Goal: Answer question/provide support

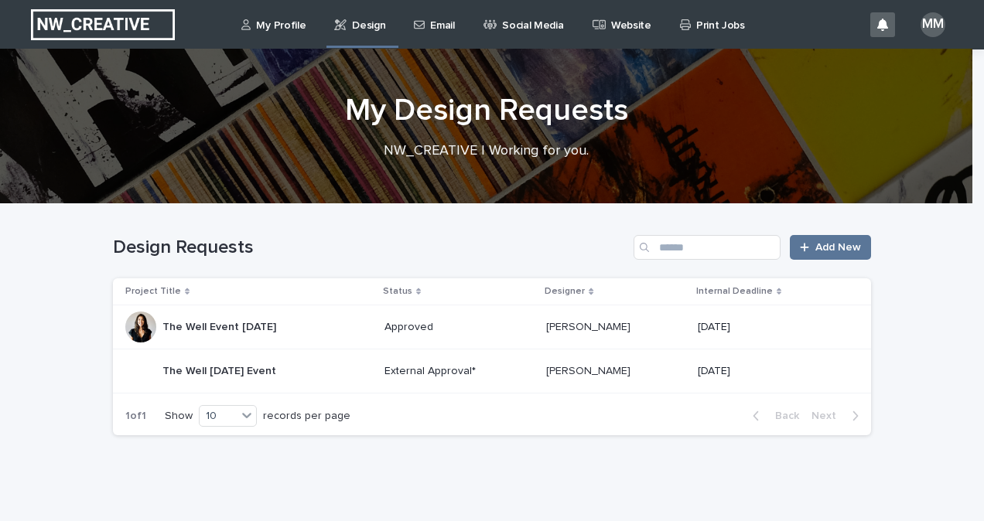
click at [309, 334] on div "The Well Event [DATE] The Well Event [DATE]" at bounding box center [248, 327] width 247 height 31
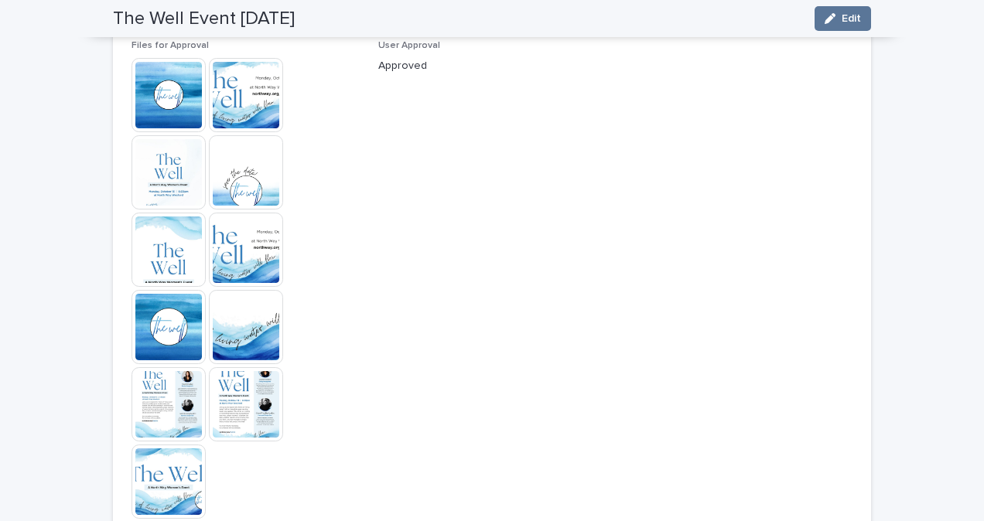
scroll to position [1601, 0]
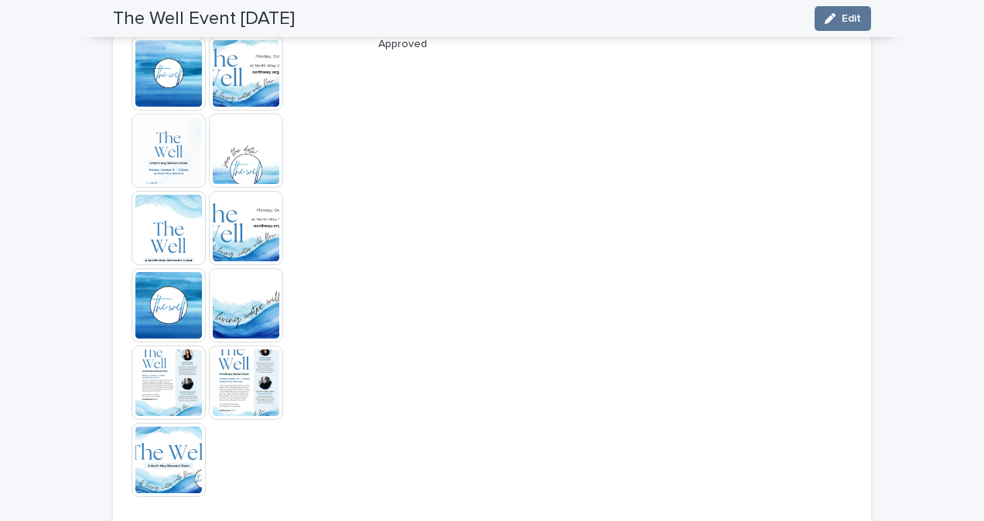
click at [264, 398] on img at bounding box center [246, 383] width 74 height 74
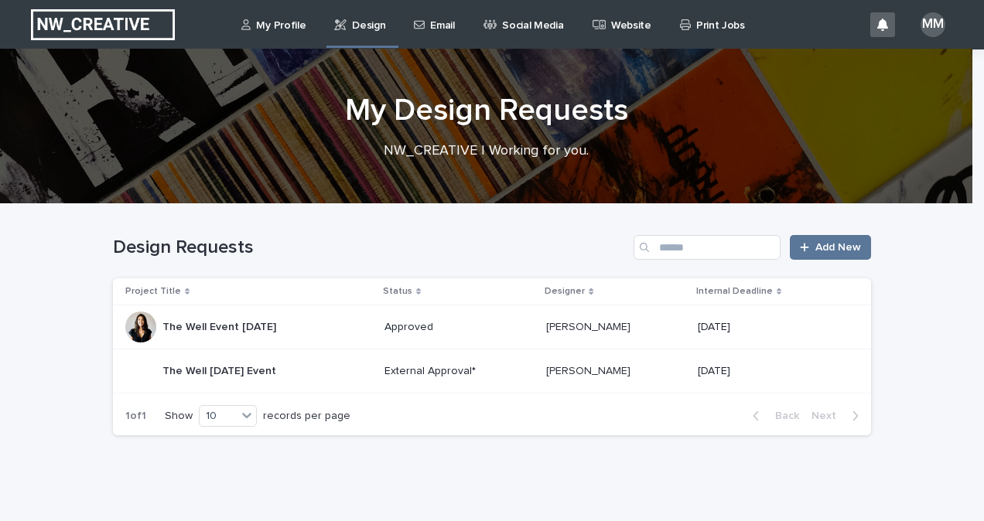
click at [314, 367] on div "The Well October 2025 Event The Well October 2025 Event" at bounding box center [248, 371] width 247 height 31
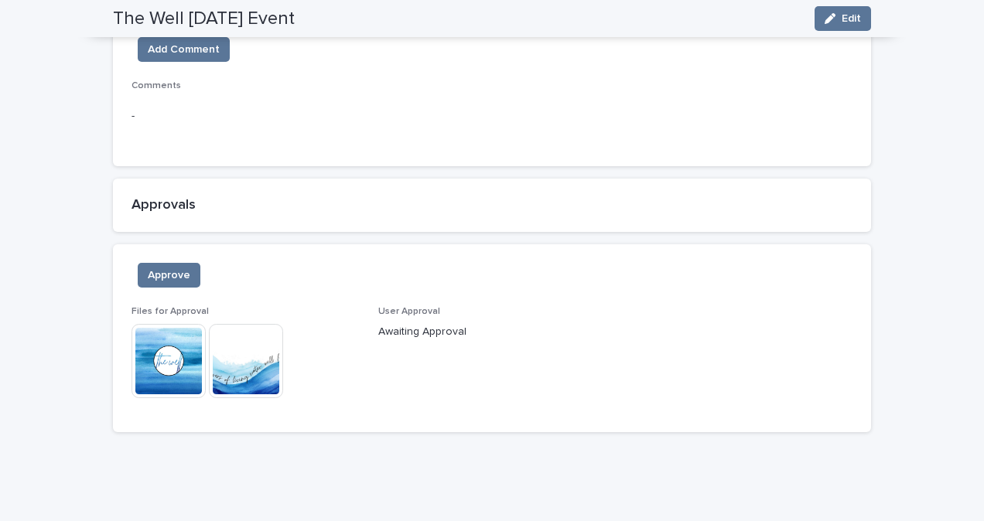
scroll to position [850, 0]
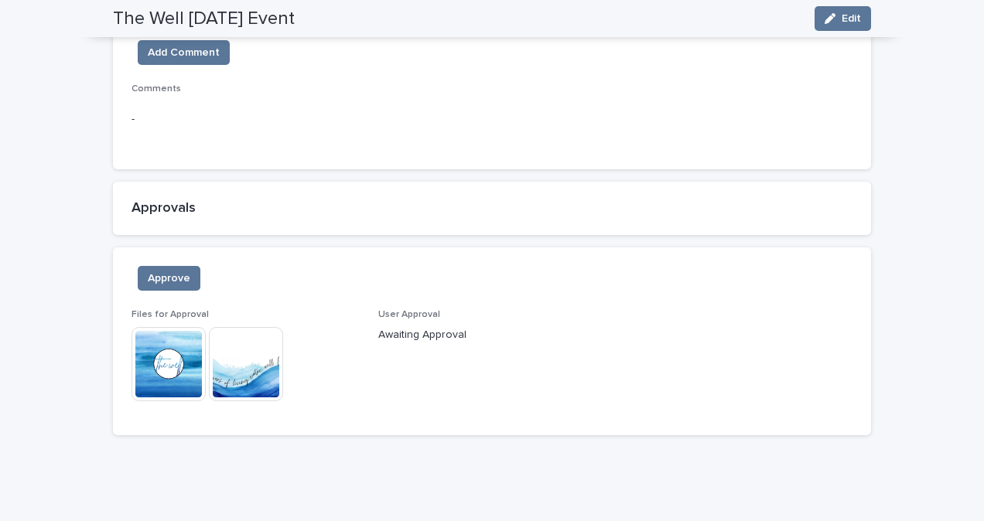
click at [137, 380] on img at bounding box center [169, 364] width 74 height 74
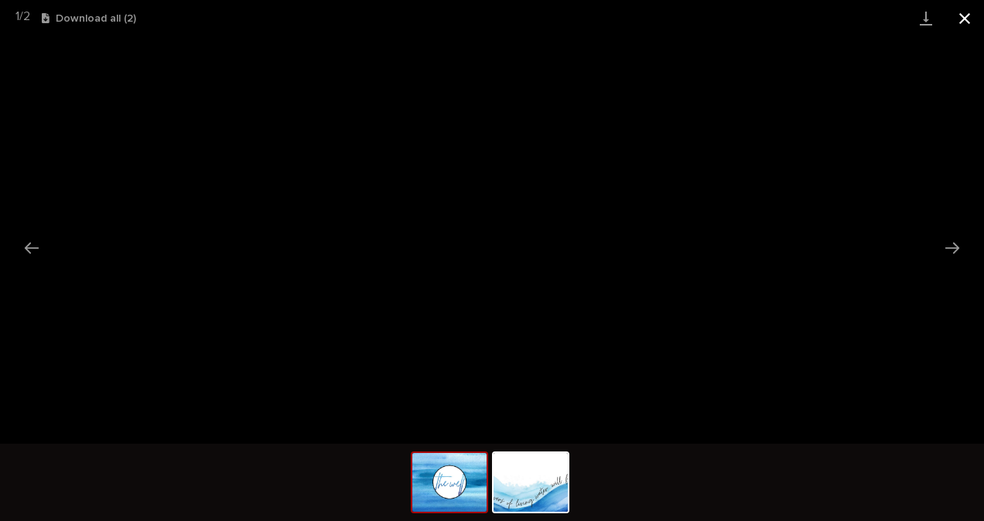
click at [974, 11] on button "Close gallery" at bounding box center [964, 18] width 39 height 36
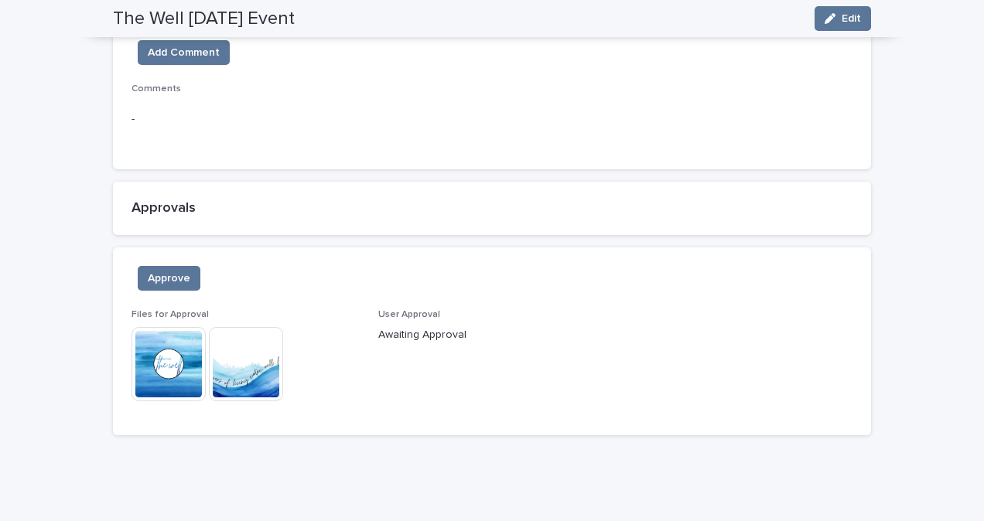
click at [258, 357] on img at bounding box center [246, 364] width 74 height 74
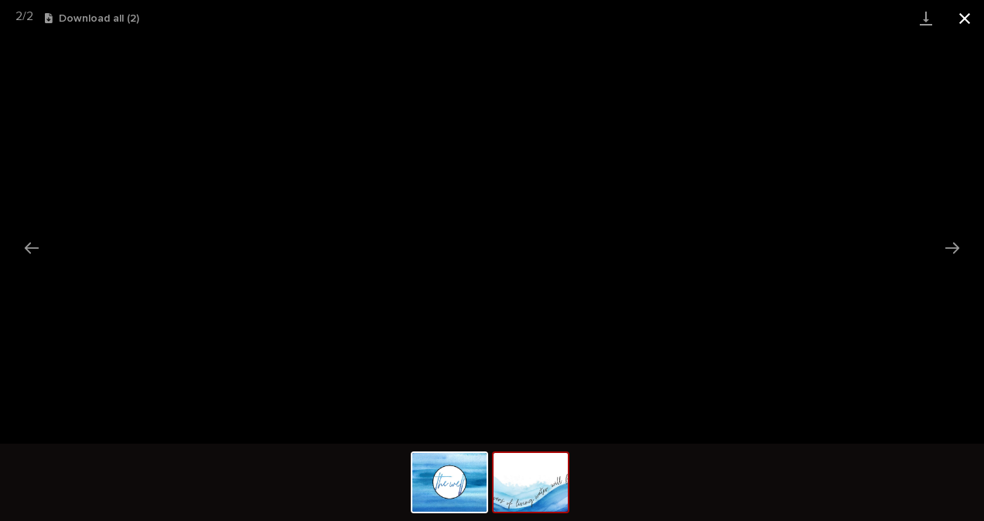
click at [969, 21] on button "Close gallery" at bounding box center [964, 18] width 39 height 36
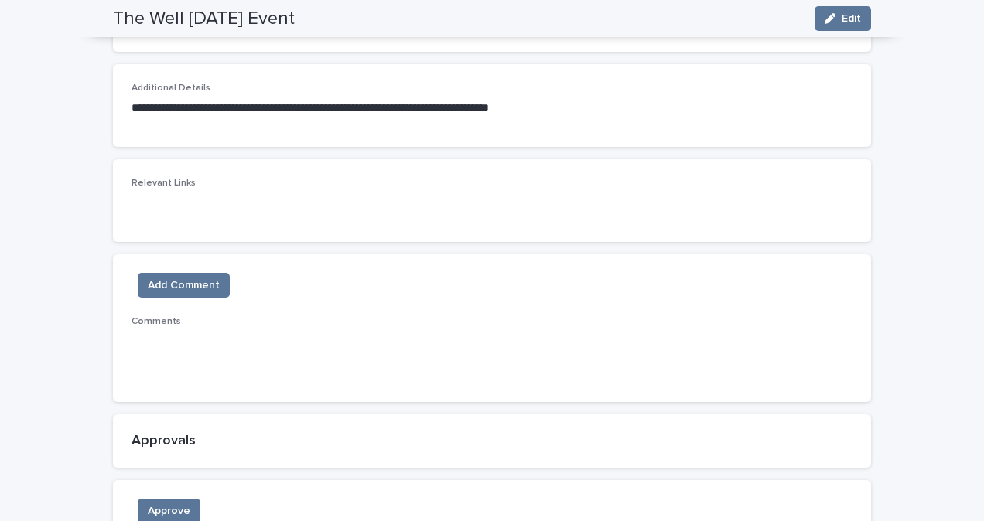
scroll to position [604, 0]
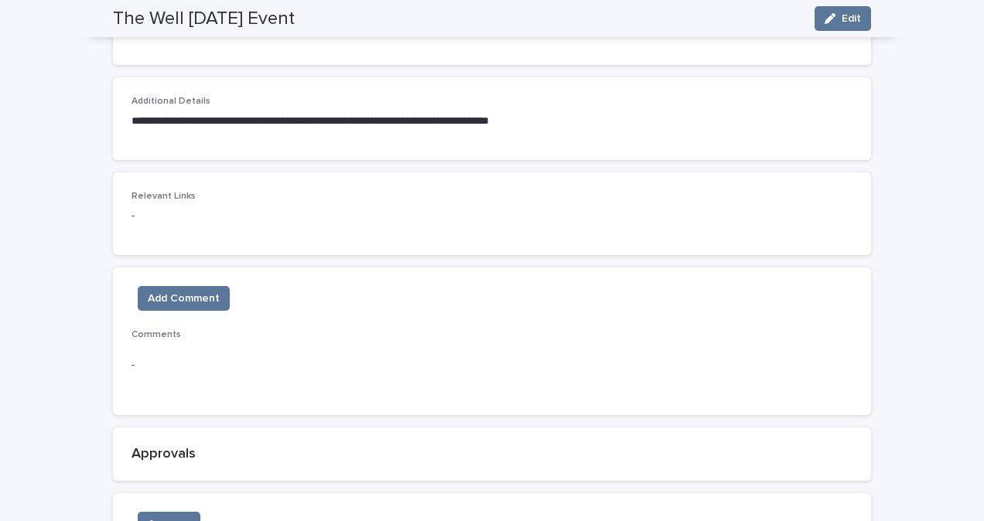
click at [220, 330] on p "Comments" at bounding box center [492, 335] width 721 height 11
click at [133, 330] on span "Comments" at bounding box center [157, 334] width 50 height 9
click at [187, 292] on span "Add Comment" at bounding box center [184, 298] width 72 height 15
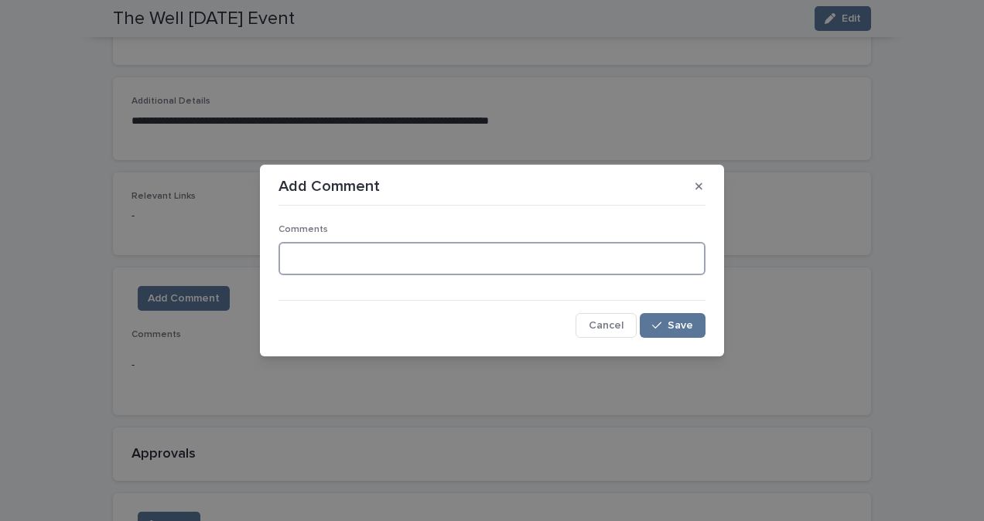
click at [286, 250] on textarea at bounding box center [491, 258] width 427 height 33
type textarea "**********"
click at [687, 330] on span "Save" at bounding box center [681, 325] width 26 height 11
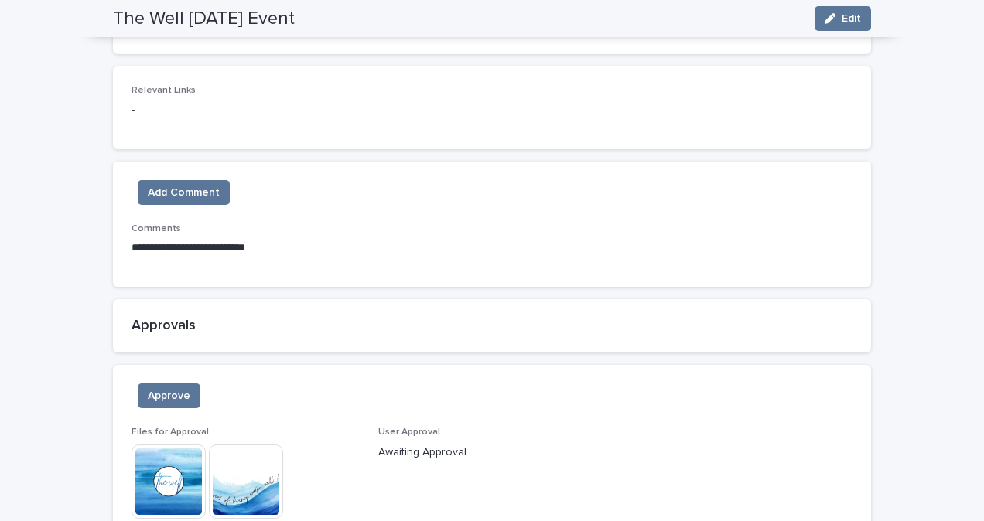
scroll to position [716, 0]
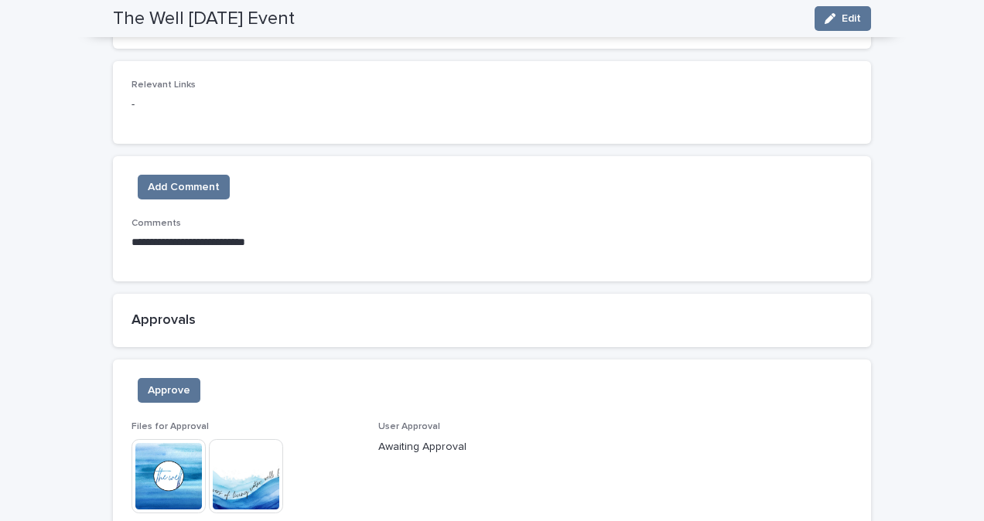
click at [467, 449] on p "Awaiting Approval" at bounding box center [492, 447] width 228 height 16
click at [446, 427] on p "User Approval" at bounding box center [492, 427] width 228 height 11
click at [404, 448] on p "Awaiting Approval" at bounding box center [492, 447] width 228 height 16
click at [161, 390] on span "Approve" at bounding box center [169, 390] width 43 height 15
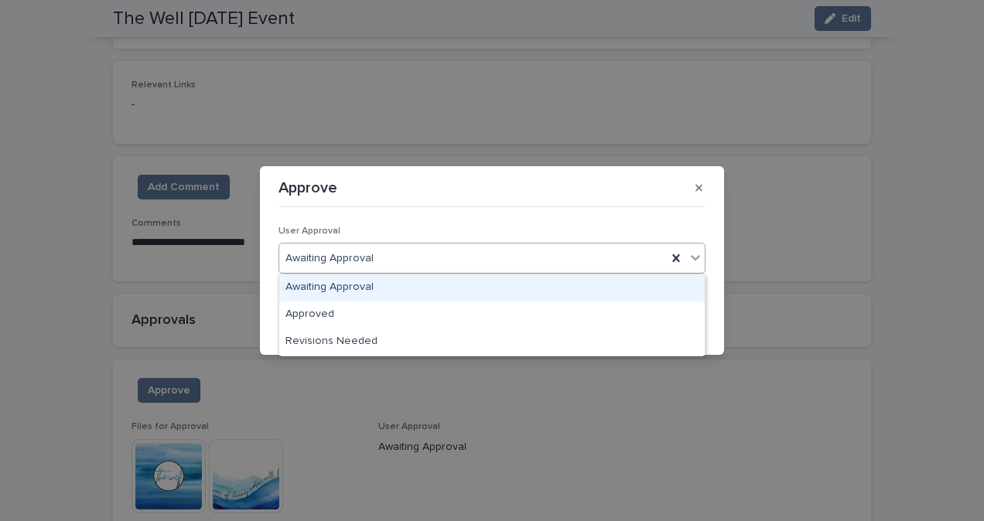
click at [695, 258] on icon at bounding box center [695, 257] width 15 height 15
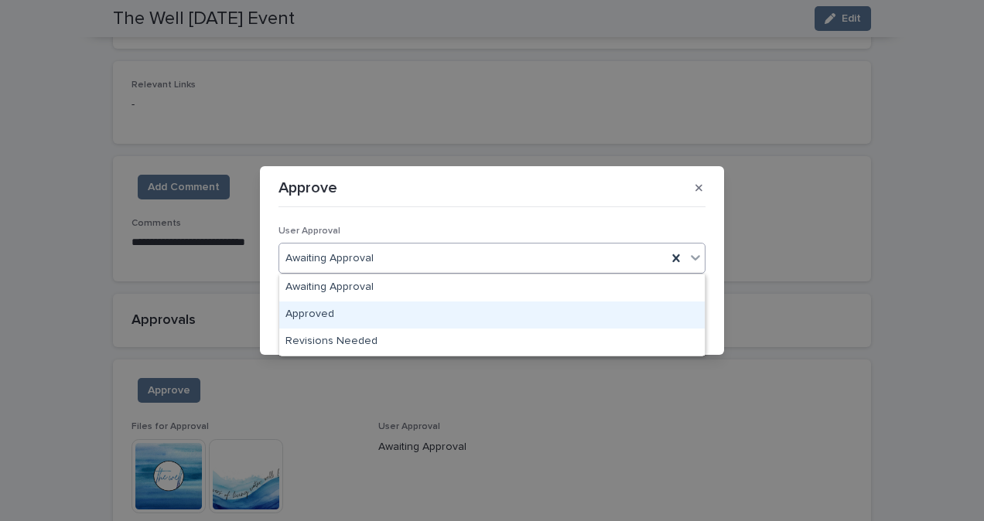
click at [564, 302] on div "Approved" at bounding box center [491, 315] width 425 height 27
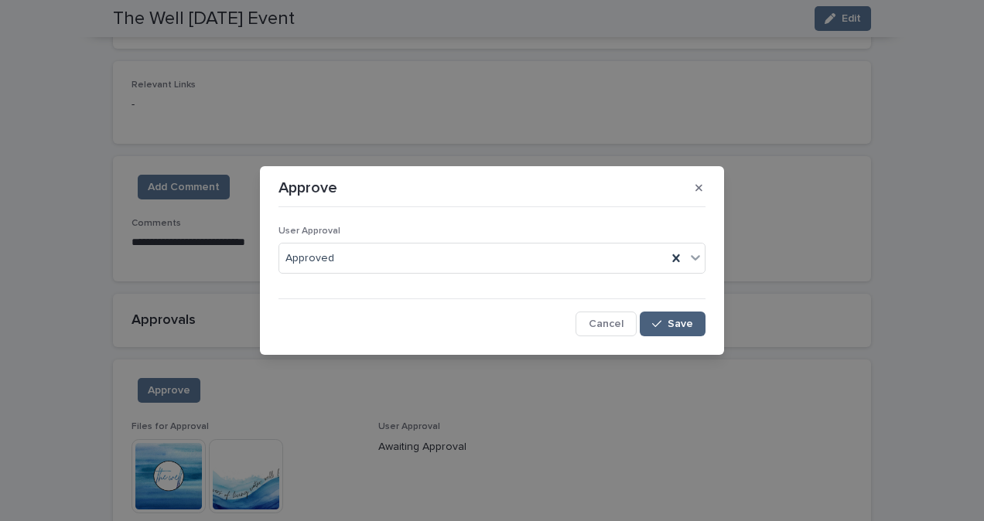
click at [694, 323] on button "Save" at bounding box center [673, 324] width 66 height 25
